Goal: Information Seeking & Learning: Learn about a topic

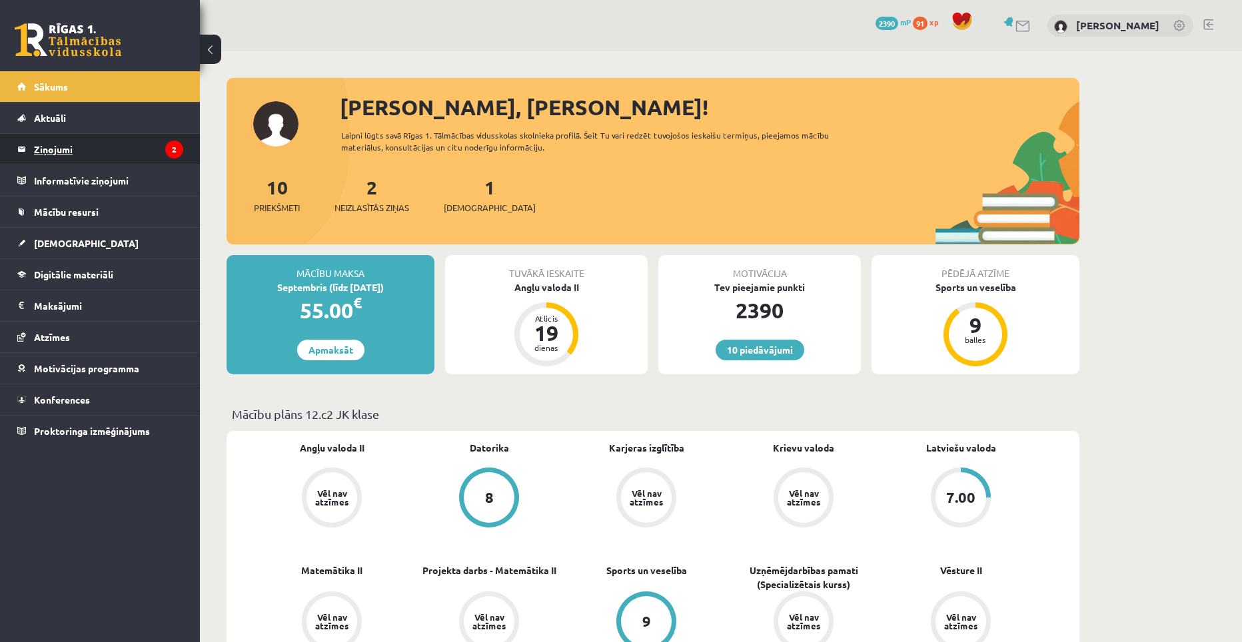
click at [80, 147] on legend "Ziņojumi 2" at bounding box center [108, 149] width 149 height 31
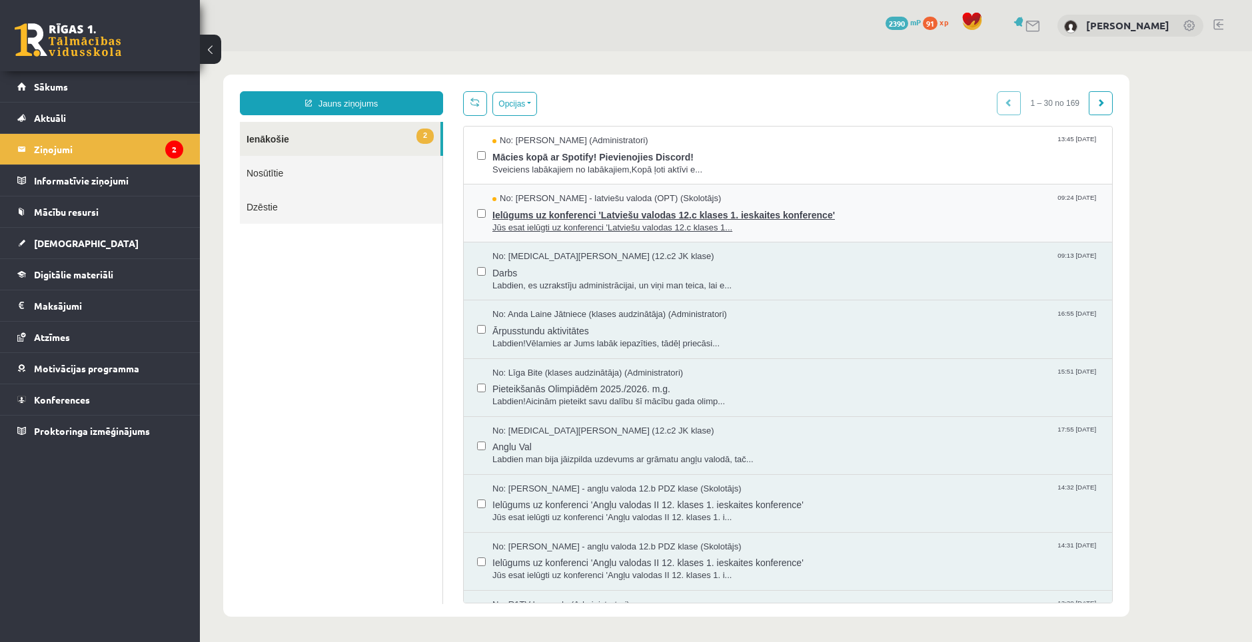
click at [585, 211] on span "Ielūgums uz konferenci 'Latviešu valodas 12.c klases 1. ieskaites konference'" at bounding box center [795, 213] width 606 height 17
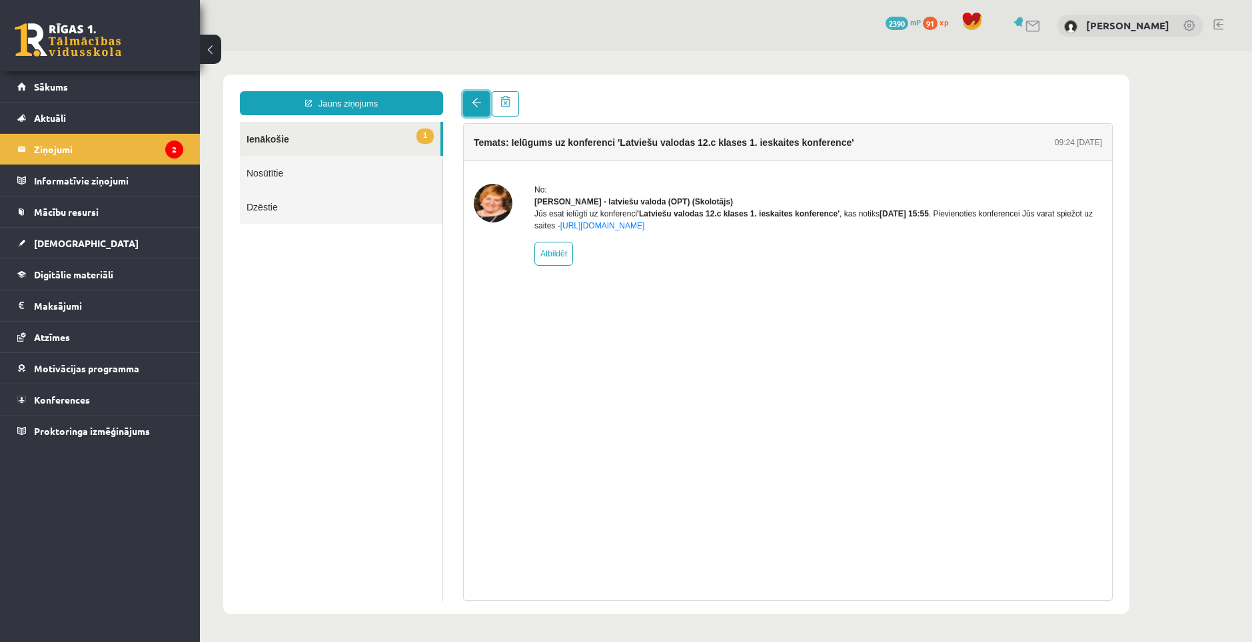
click at [476, 115] on link at bounding box center [476, 103] width 27 height 25
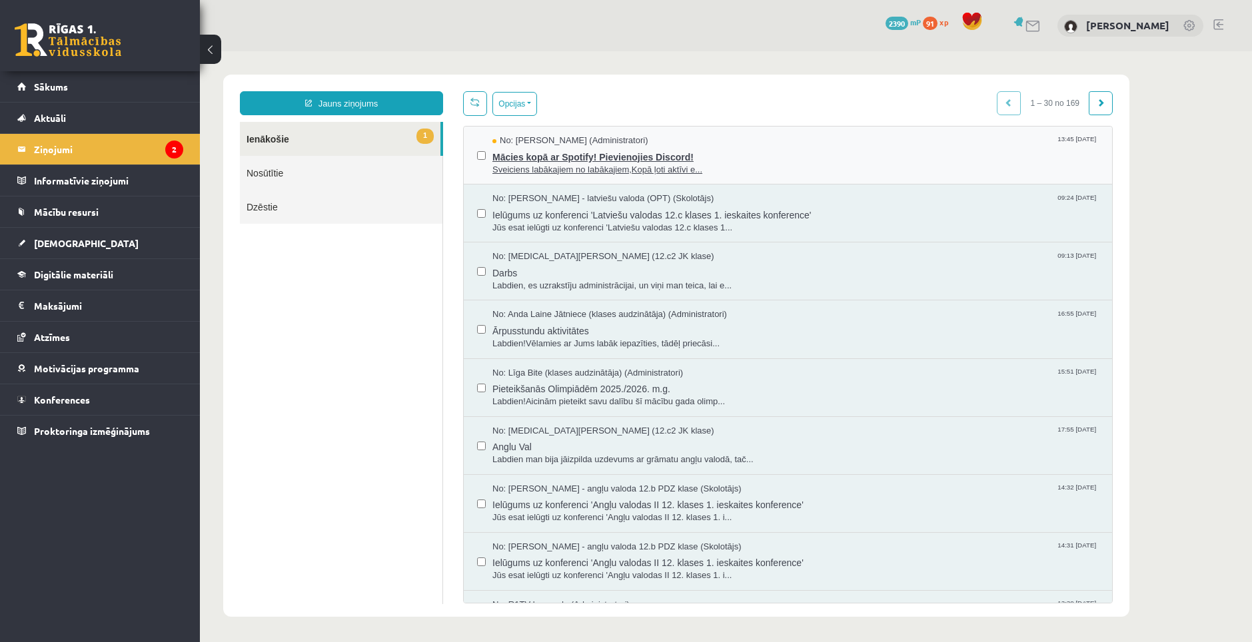
click at [535, 159] on span "Mācies kopā ar Spotify! Pievienojies Discord!" at bounding box center [795, 155] width 606 height 17
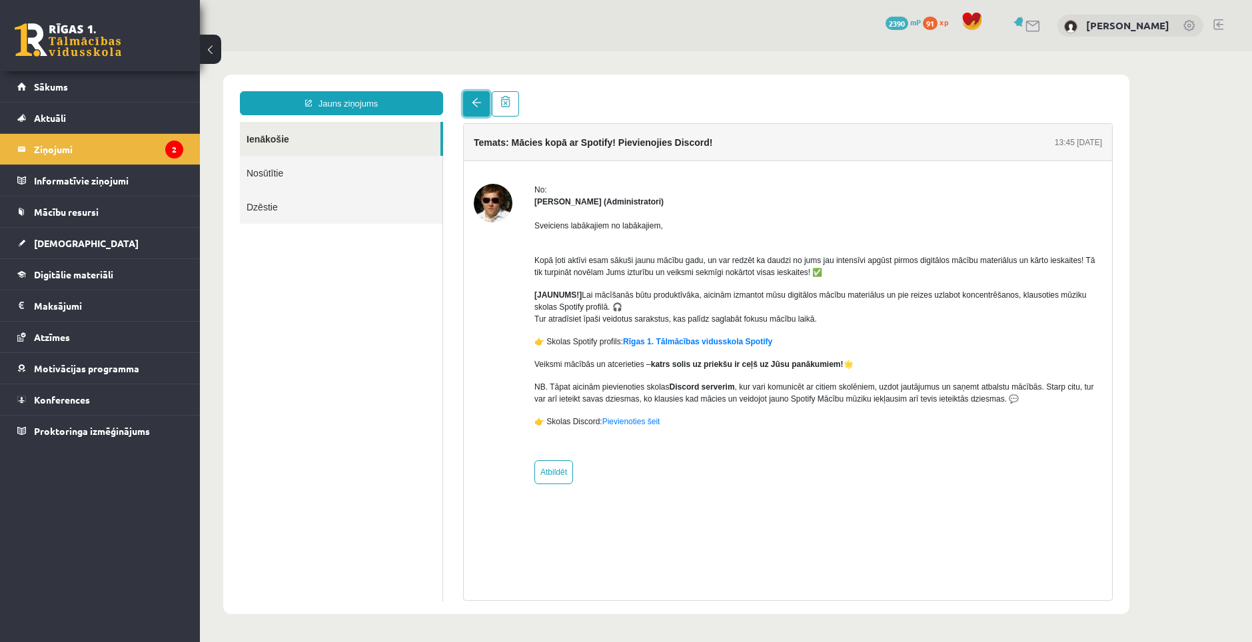
drag, startPoint x: 719, startPoint y: 199, endPoint x: 472, endPoint y: 104, distance: 265.5
click at [472, 104] on span at bounding box center [476, 102] width 9 height 9
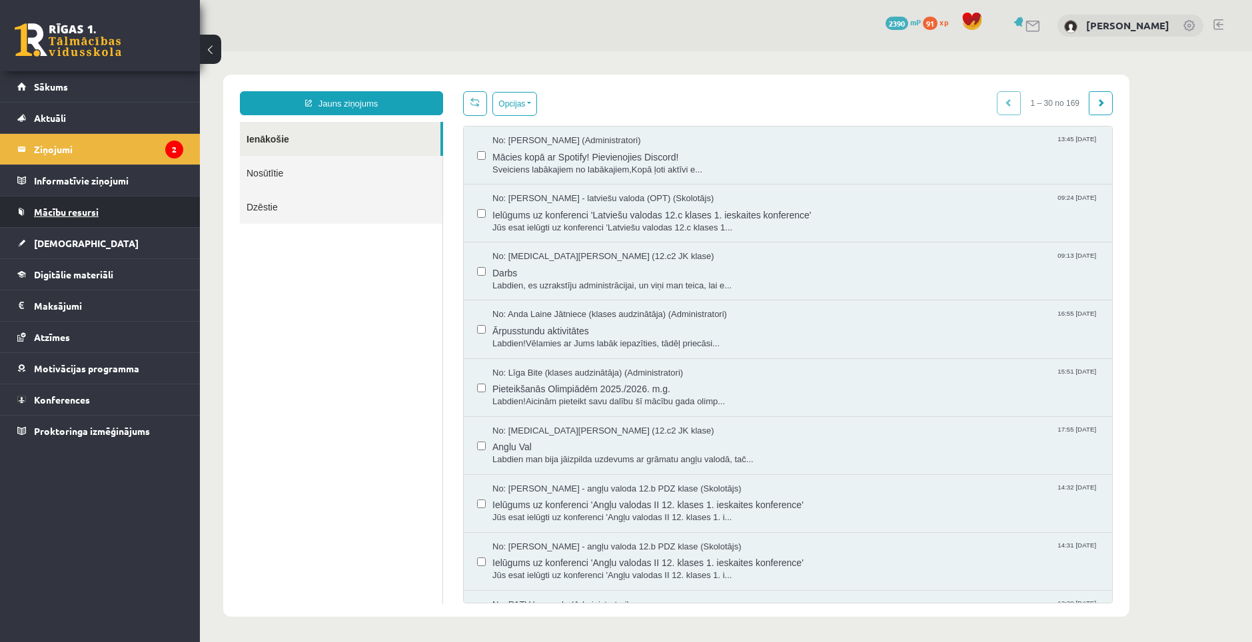
click at [52, 207] on span "Mācību resursi" at bounding box center [66, 212] width 65 height 12
